Goal: Book appointment/travel/reservation

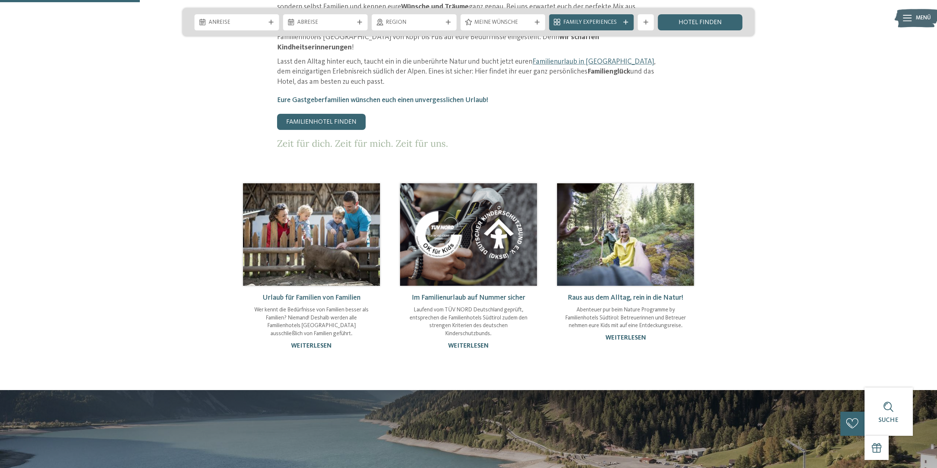
scroll to position [336, 0]
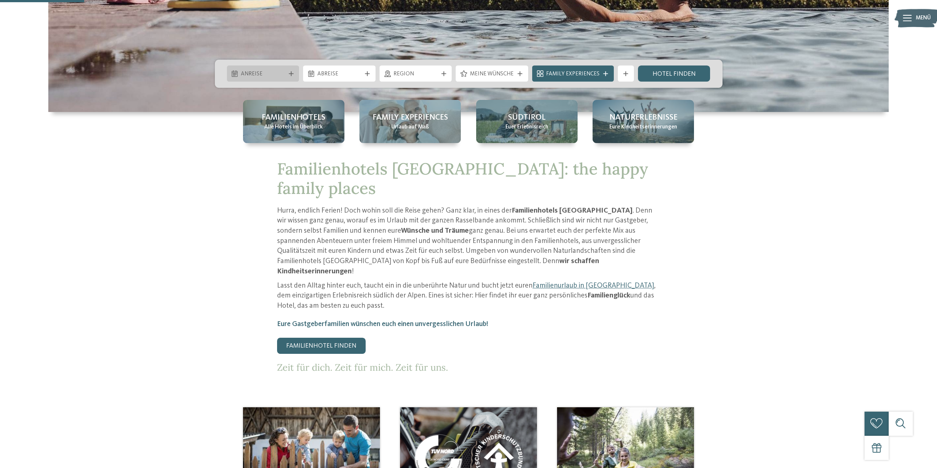
click at [284, 72] on span "Anreise" at bounding box center [263, 74] width 44 height 8
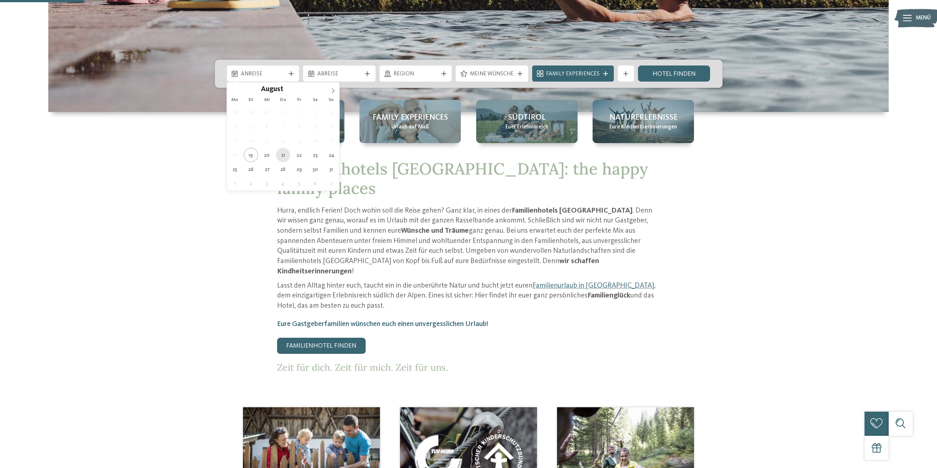
type div "21.08.2025"
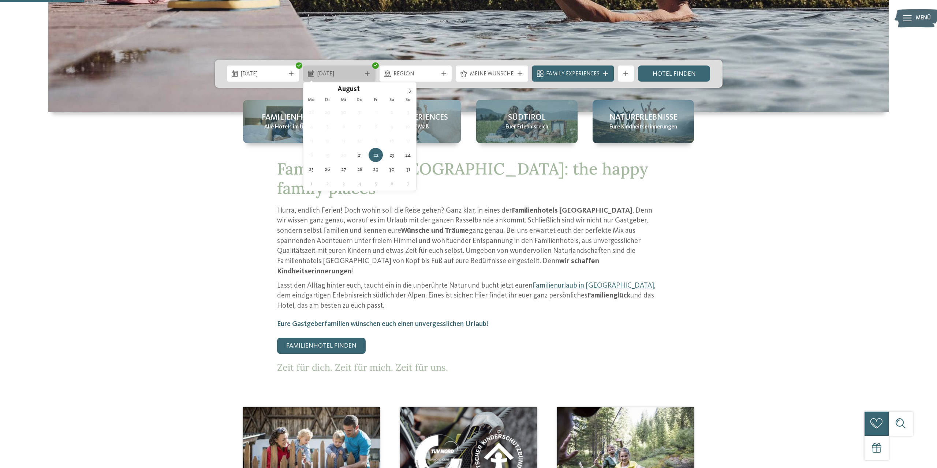
click at [344, 75] on span "22.08.2025" at bounding box center [339, 74] width 44 height 8
type div "26.08.2025"
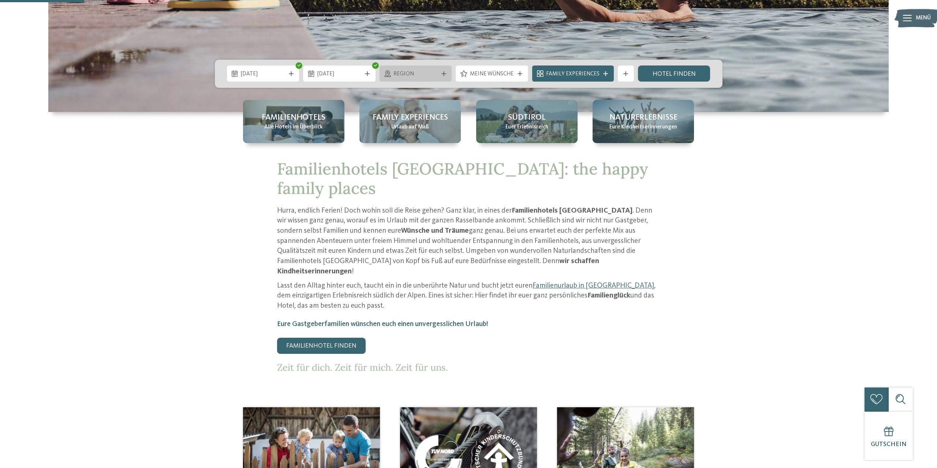
click at [419, 77] on span "Region" at bounding box center [415, 74] width 44 height 8
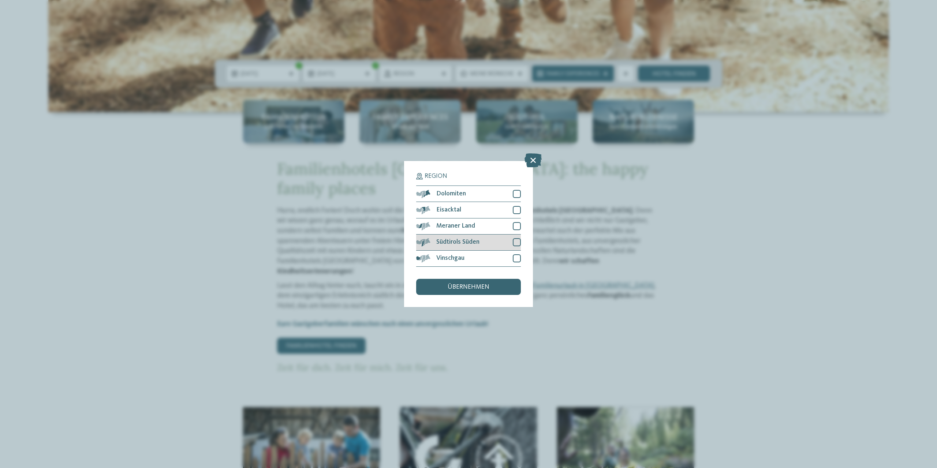
click at [519, 241] on div at bounding box center [517, 242] width 8 height 8
click at [493, 284] on div "übernehmen" at bounding box center [468, 287] width 105 height 16
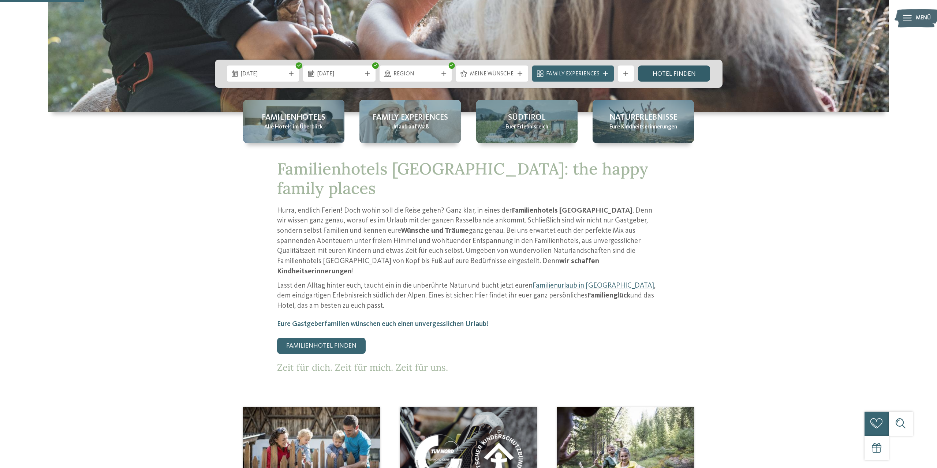
click at [689, 74] on link "Hotel finden" at bounding box center [674, 73] width 72 height 16
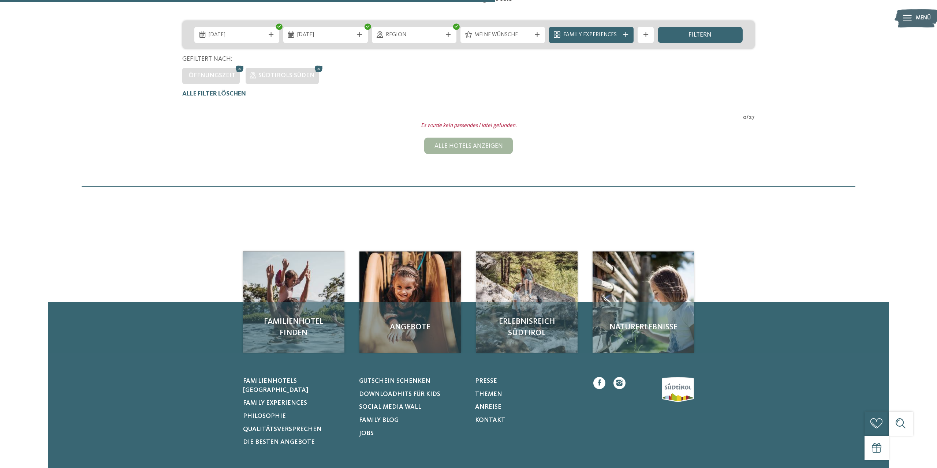
scroll to position [138, 0]
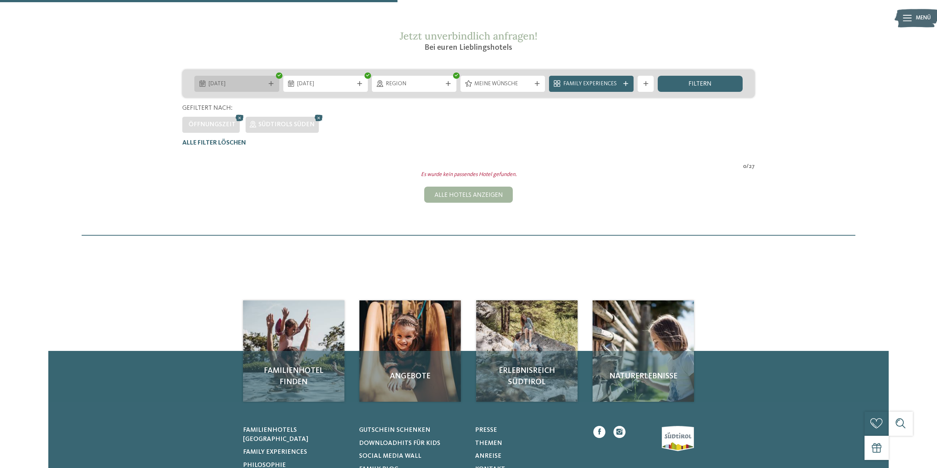
click at [227, 86] on span "21.08.2025" at bounding box center [237, 84] width 56 height 8
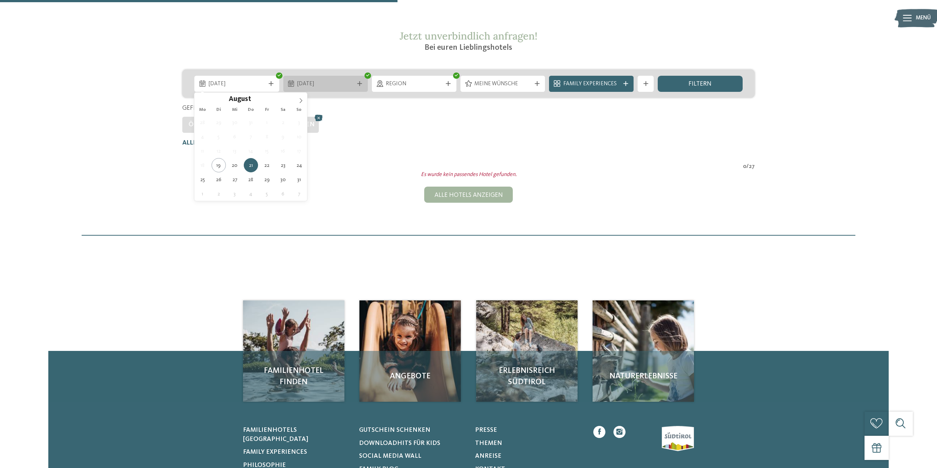
drag, startPoint x: 282, startPoint y: 80, endPoint x: 349, endPoint y: 82, distance: 67.4
click at [285, 80] on div "26.08.2025" at bounding box center [325, 84] width 89 height 16
click at [349, 82] on span "26.08.2025" at bounding box center [325, 84] width 56 height 8
click at [331, 82] on span "26.08.2025" at bounding box center [325, 84] width 56 height 8
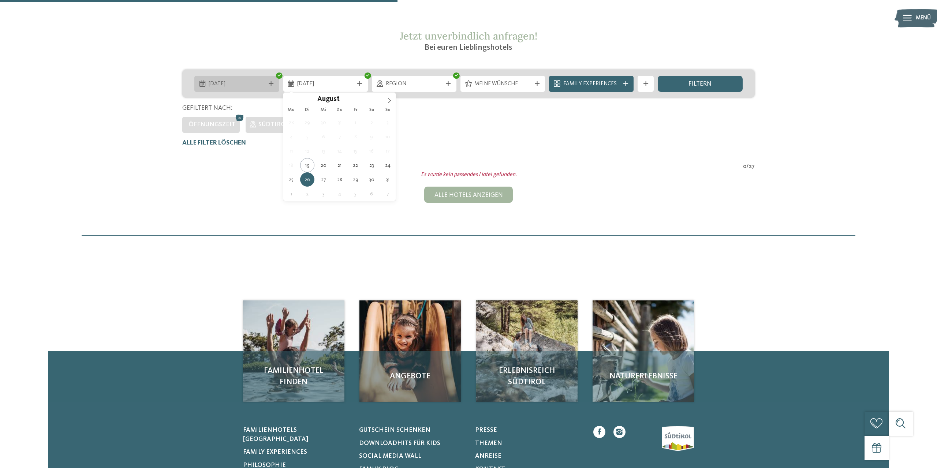
click at [236, 87] on span "21.08.2025" at bounding box center [237, 84] width 56 height 8
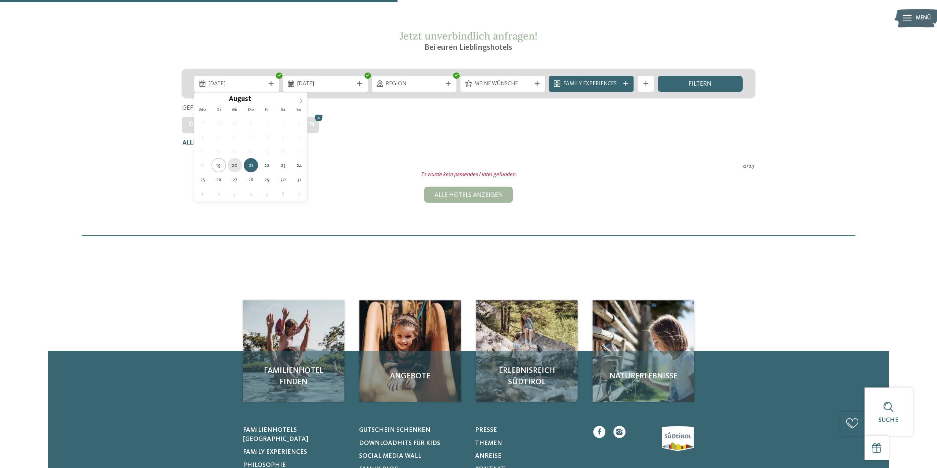
type div "20.08.2025"
type div "26.08.2025"
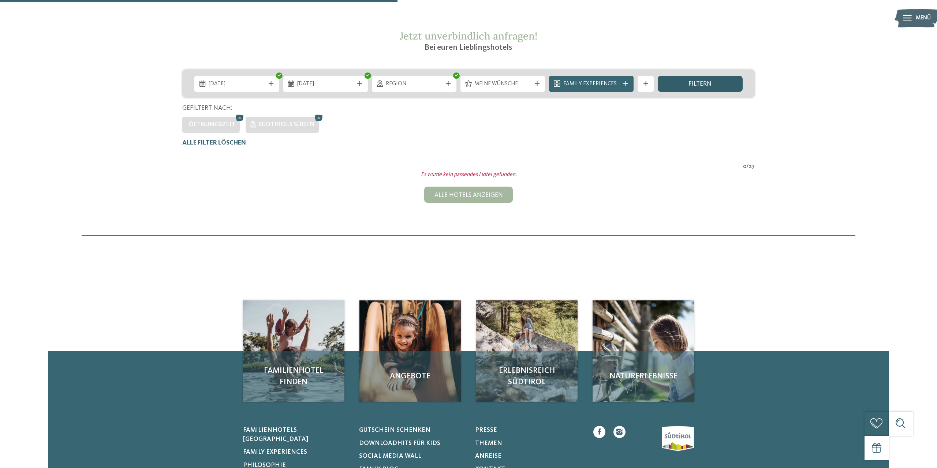
click at [693, 87] on div "filtern" at bounding box center [700, 84] width 85 height 16
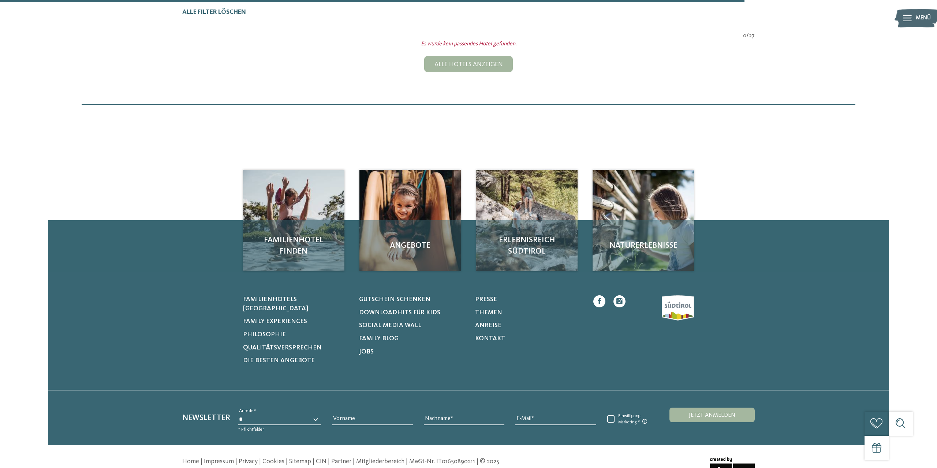
scroll to position [44, 0]
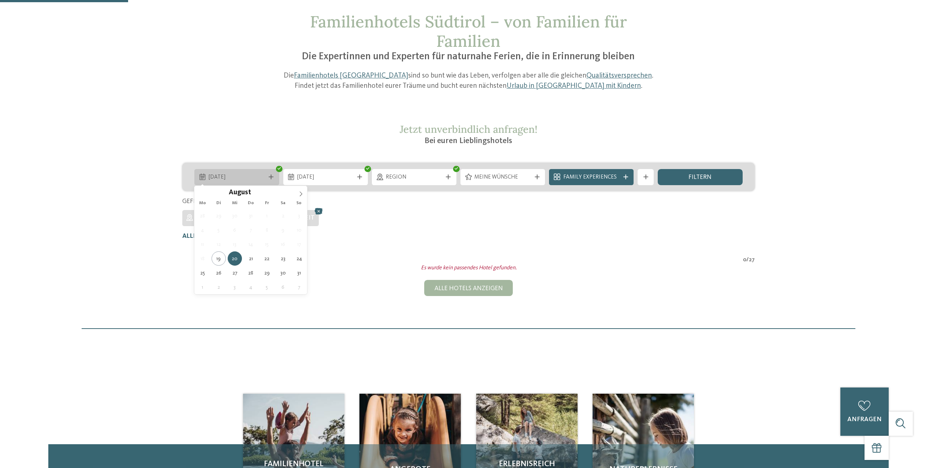
click at [240, 172] on div "20.08.2025" at bounding box center [236, 177] width 85 height 16
type div "21.08.2025"
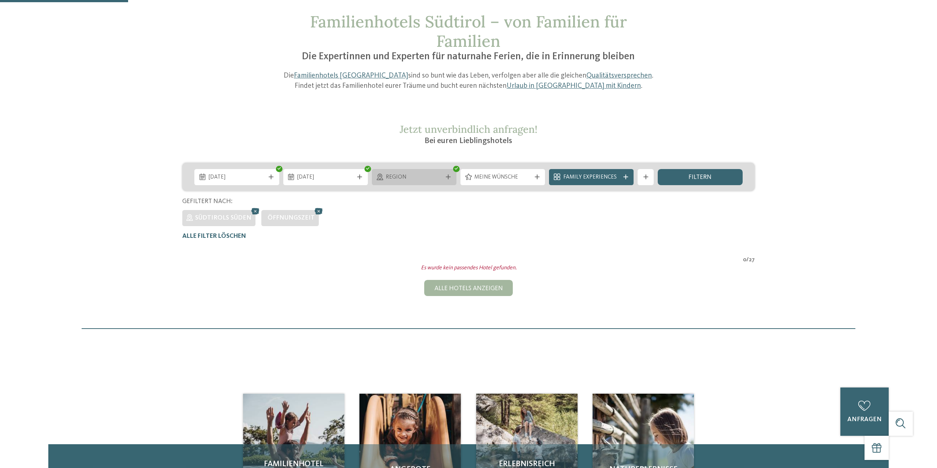
click at [431, 173] on div "Region" at bounding box center [414, 177] width 60 height 9
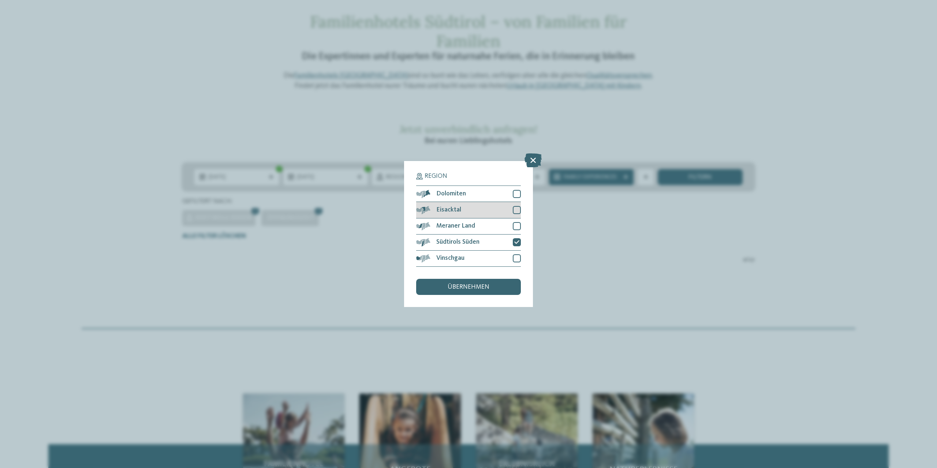
drag, startPoint x: 517, startPoint y: 195, endPoint x: 519, endPoint y: 214, distance: 19.8
click at [517, 195] on div at bounding box center [517, 194] width 8 height 8
click at [519, 213] on div at bounding box center [517, 210] width 8 height 8
click at [517, 228] on div at bounding box center [517, 226] width 8 height 8
click at [517, 260] on div at bounding box center [517, 258] width 8 height 8
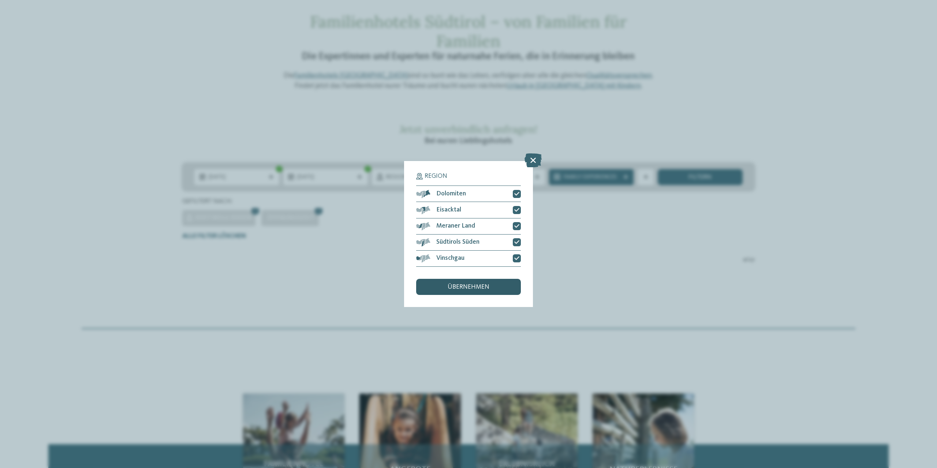
click at [501, 284] on div "übernehmen" at bounding box center [468, 287] width 105 height 16
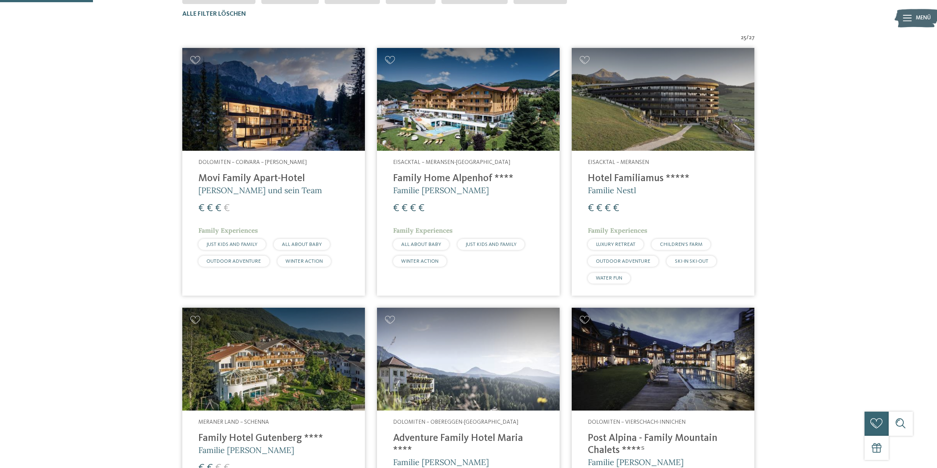
scroll to position [268, 0]
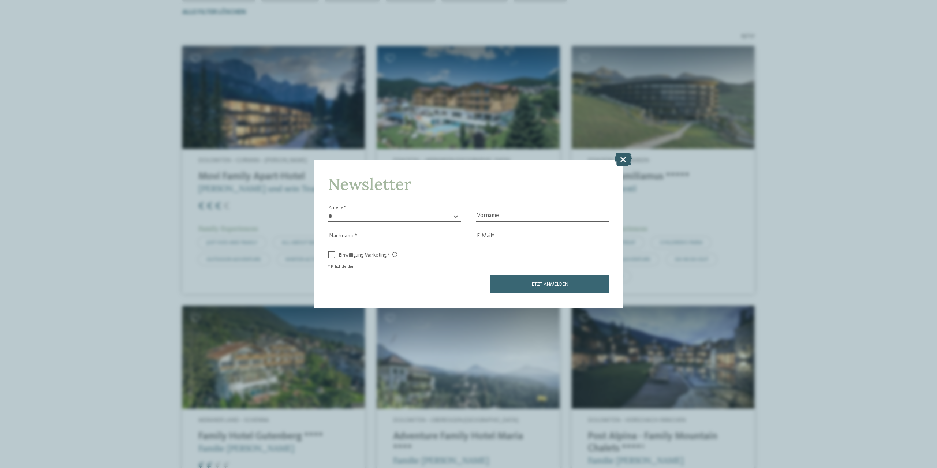
click at [631, 161] on icon at bounding box center [622, 160] width 17 height 14
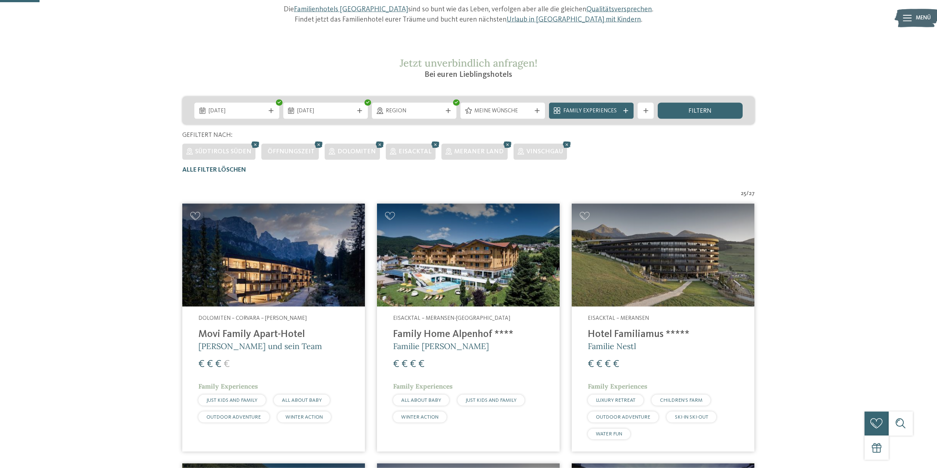
scroll to position [112, 0]
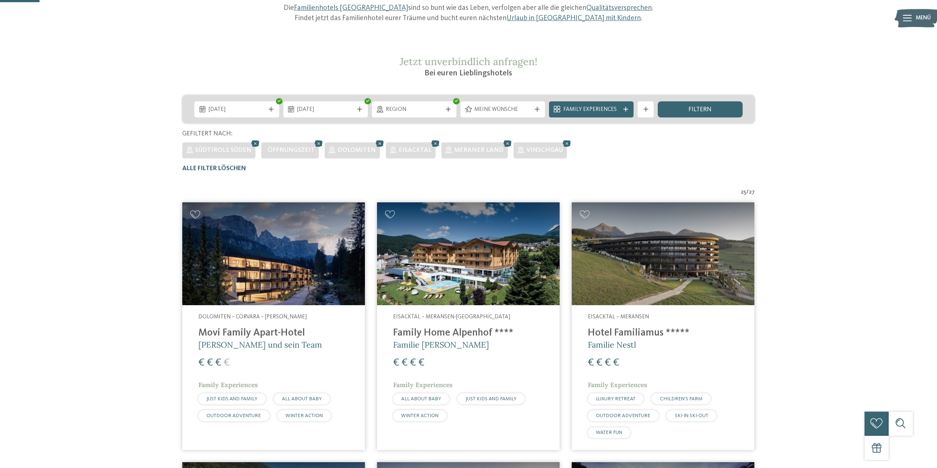
click at [446, 242] on img at bounding box center [468, 253] width 183 height 103
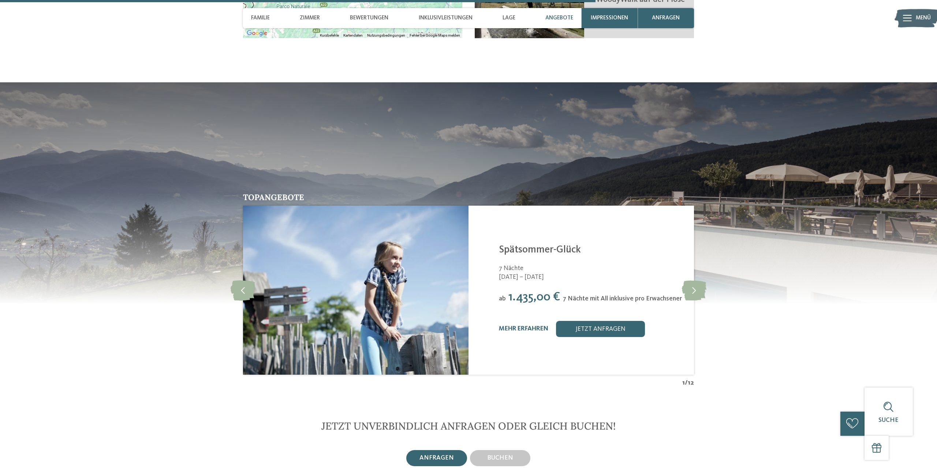
scroll to position [1381, 0]
